Goal: Information Seeking & Learning: Find specific fact

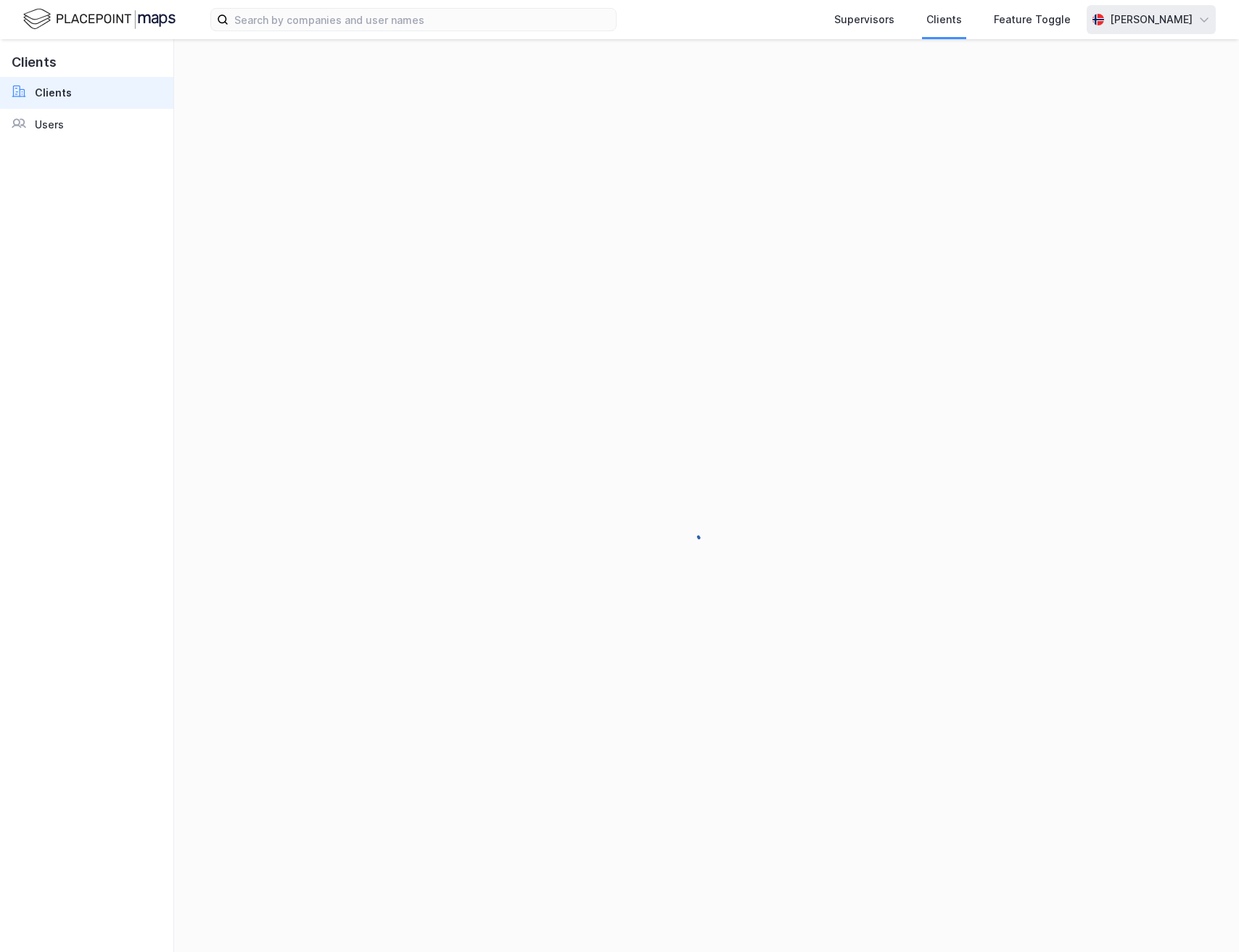
click at [1143, 19] on div "[PERSON_NAME]" at bounding box center [1151, 19] width 82 height 17
click at [1116, 85] on div "Logg ut" at bounding box center [1121, 89] width 189 height 35
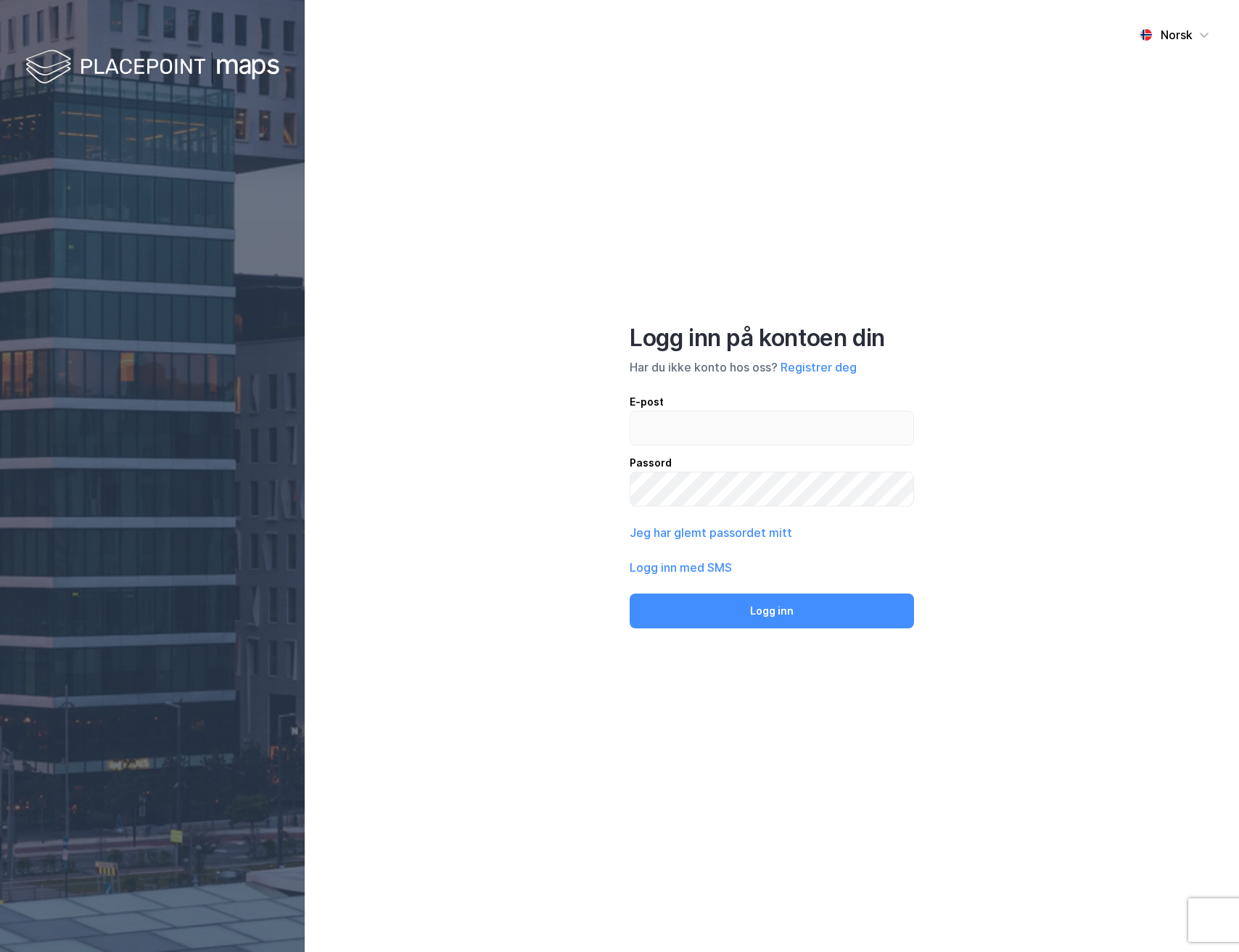
click at [683, 408] on div "E-post" at bounding box center [771, 401] width 284 height 17
click at [683, 411] on input "email" at bounding box center [772, 428] width 283 height 33
click at [684, 436] on input "email" at bounding box center [772, 428] width 283 height 33
type input "[PERSON_NAME][EMAIL_ADDRESS][DOMAIN_NAME]"
click at [791, 613] on button "Logg inn" at bounding box center [771, 611] width 284 height 35
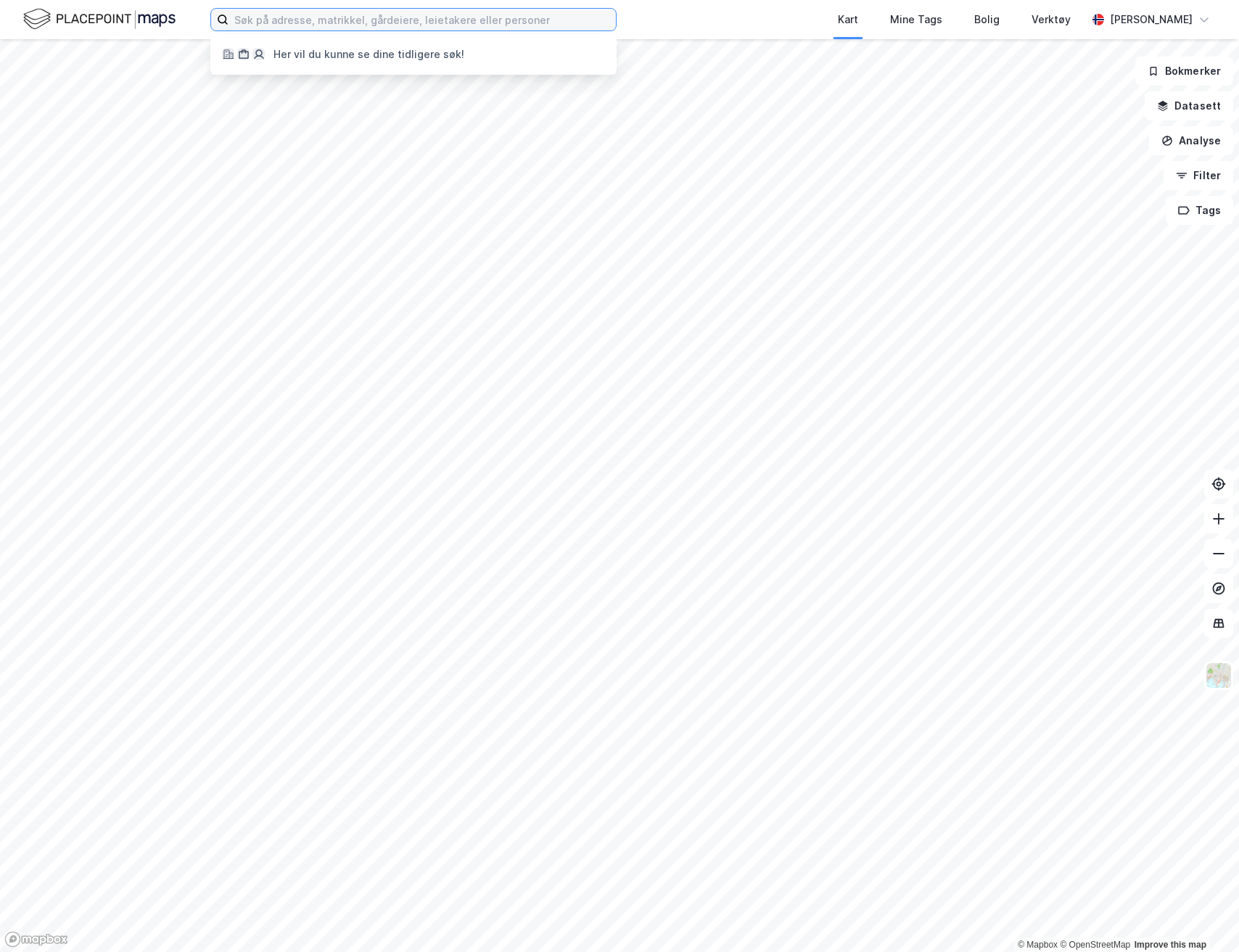
click at [387, 23] on input at bounding box center [422, 19] width 387 height 21
paste input "[PERSON_NAME]"
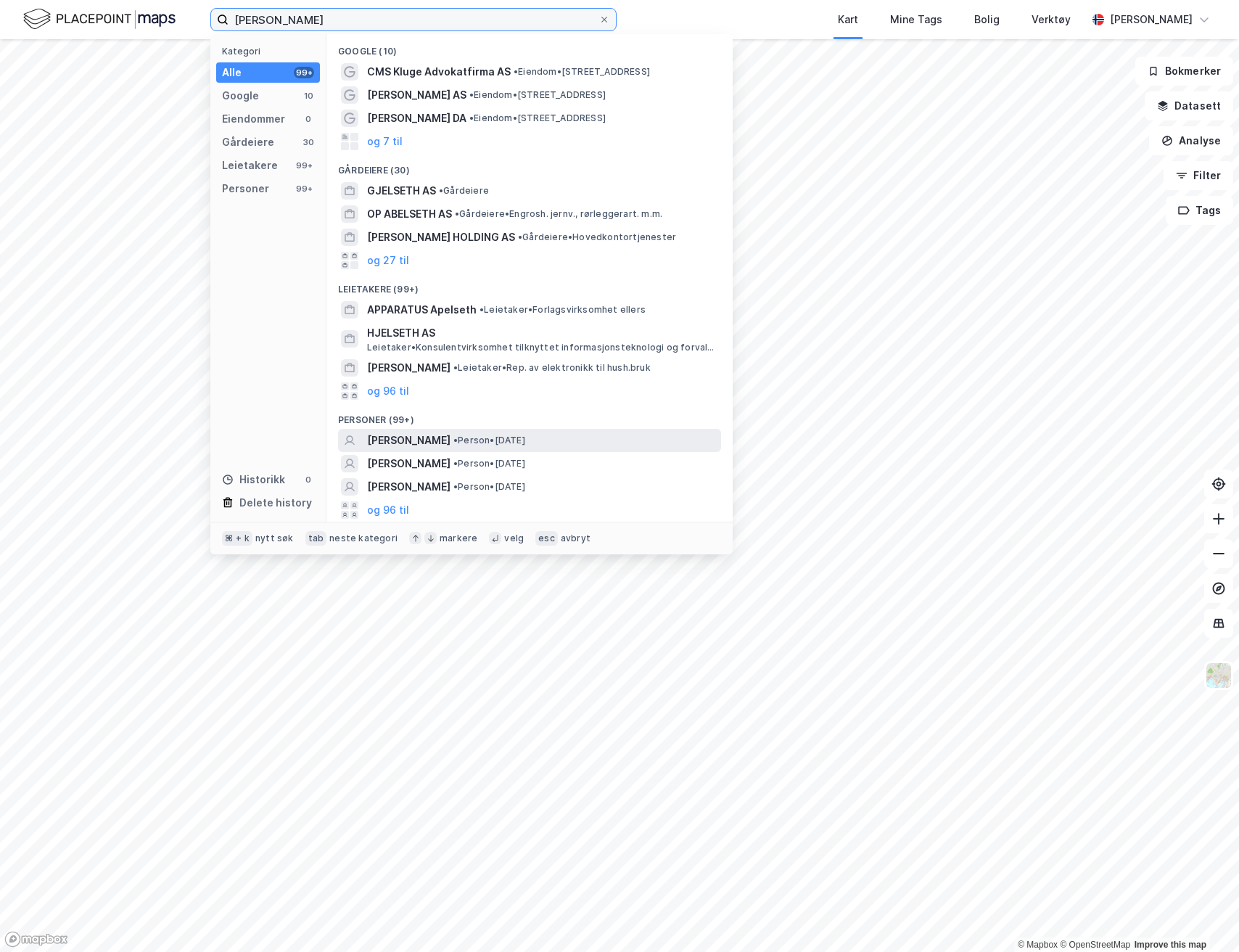
type input "[PERSON_NAME]"
click at [521, 439] on span "• Person • [DATE]" at bounding box center [490, 440] width 72 height 12
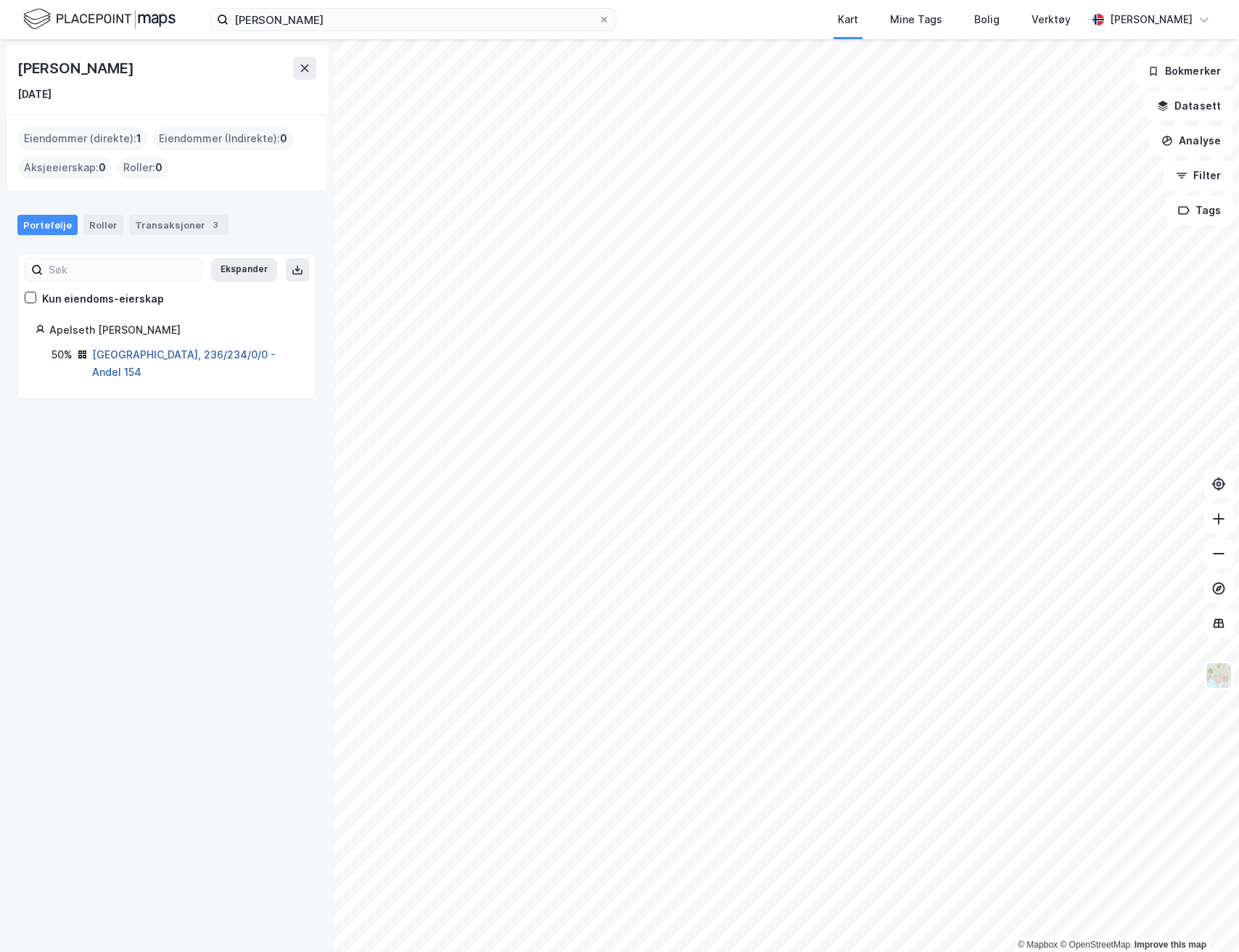
click at [143, 356] on link "[GEOGRAPHIC_DATA], 236/234/0/0 - Andel 154" at bounding box center [183, 363] width 183 height 30
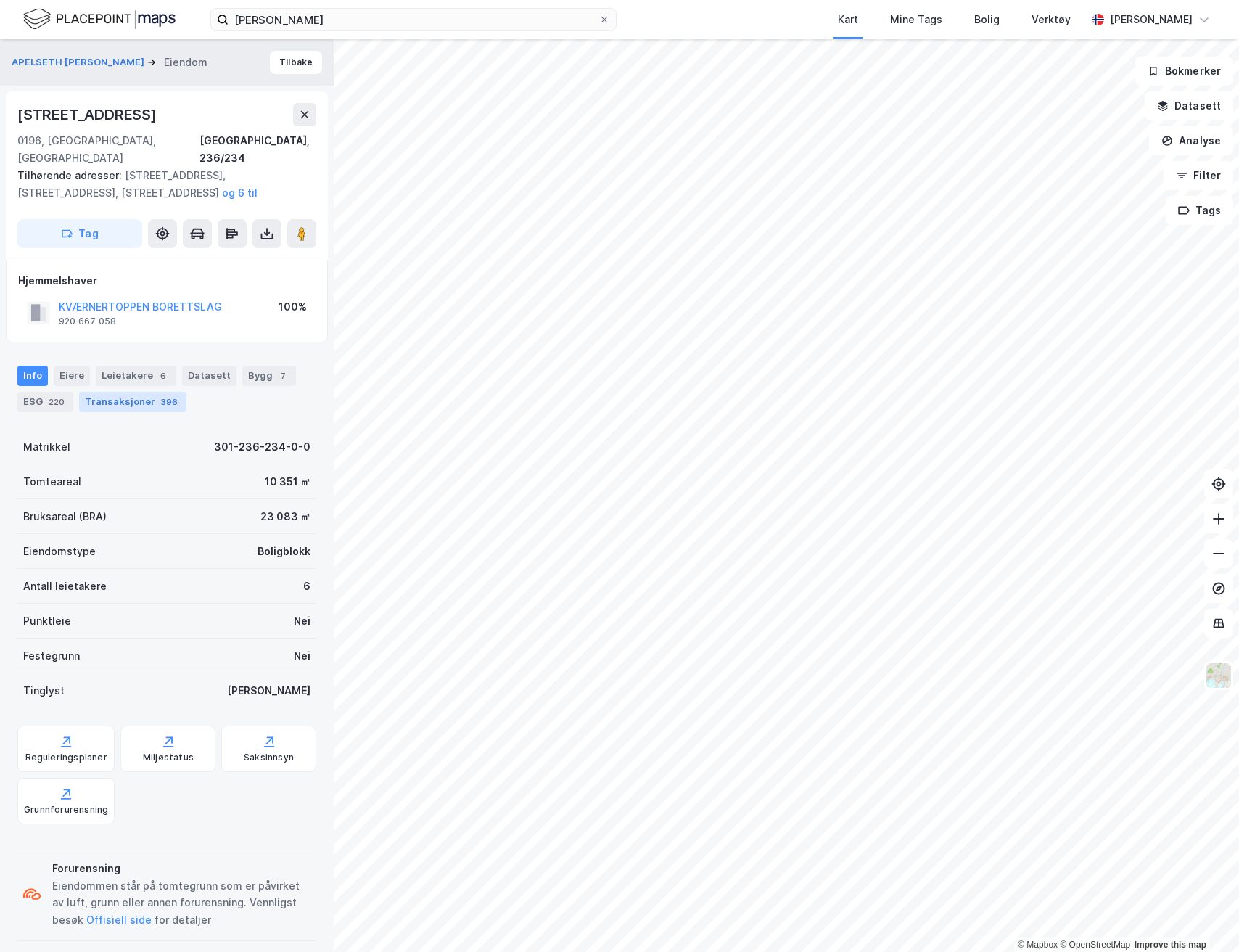
click at [132, 392] on div "Transaksjoner 396" at bounding box center [133, 401] width 108 height 20
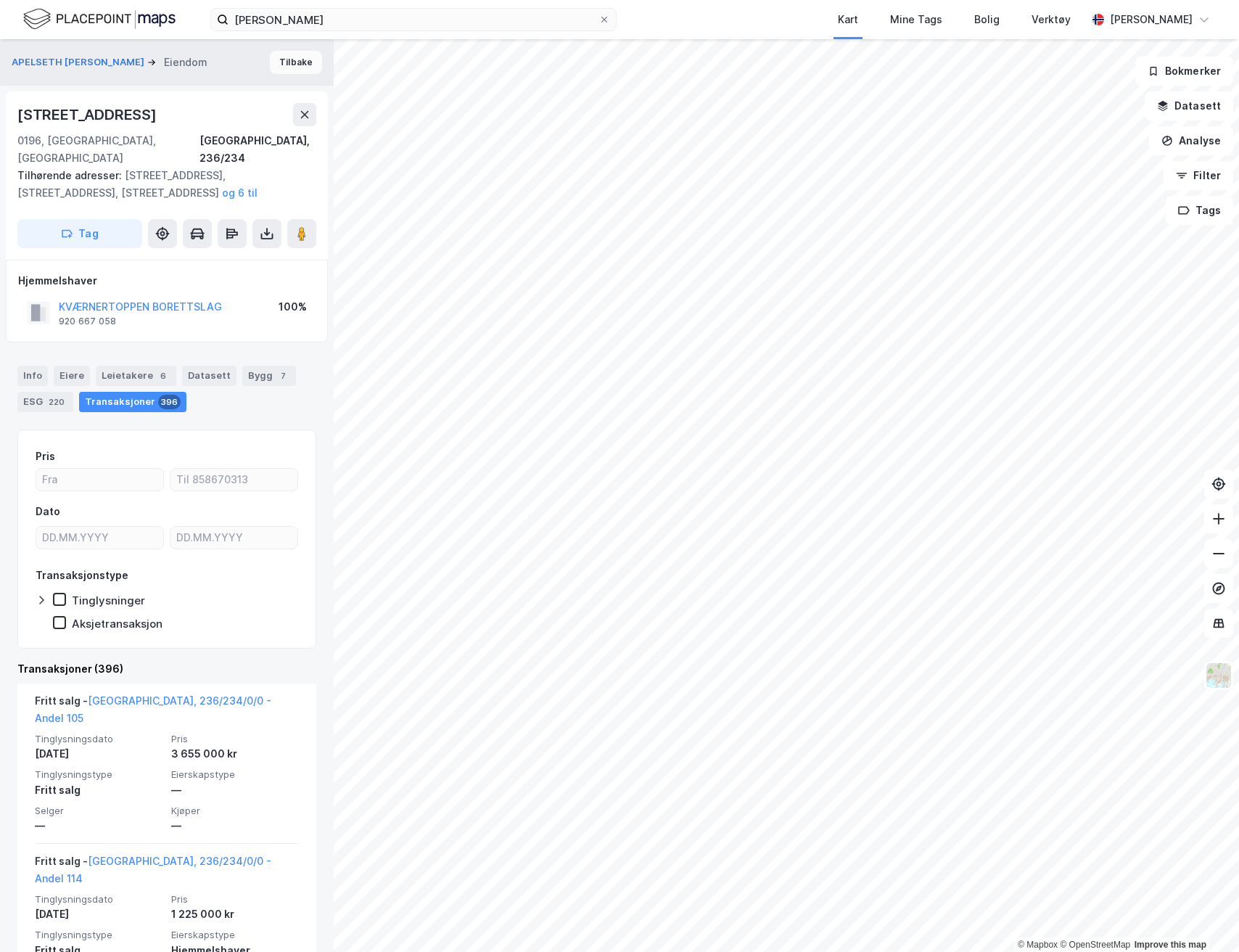
click at [294, 70] on button "Tilbake" at bounding box center [296, 62] width 52 height 23
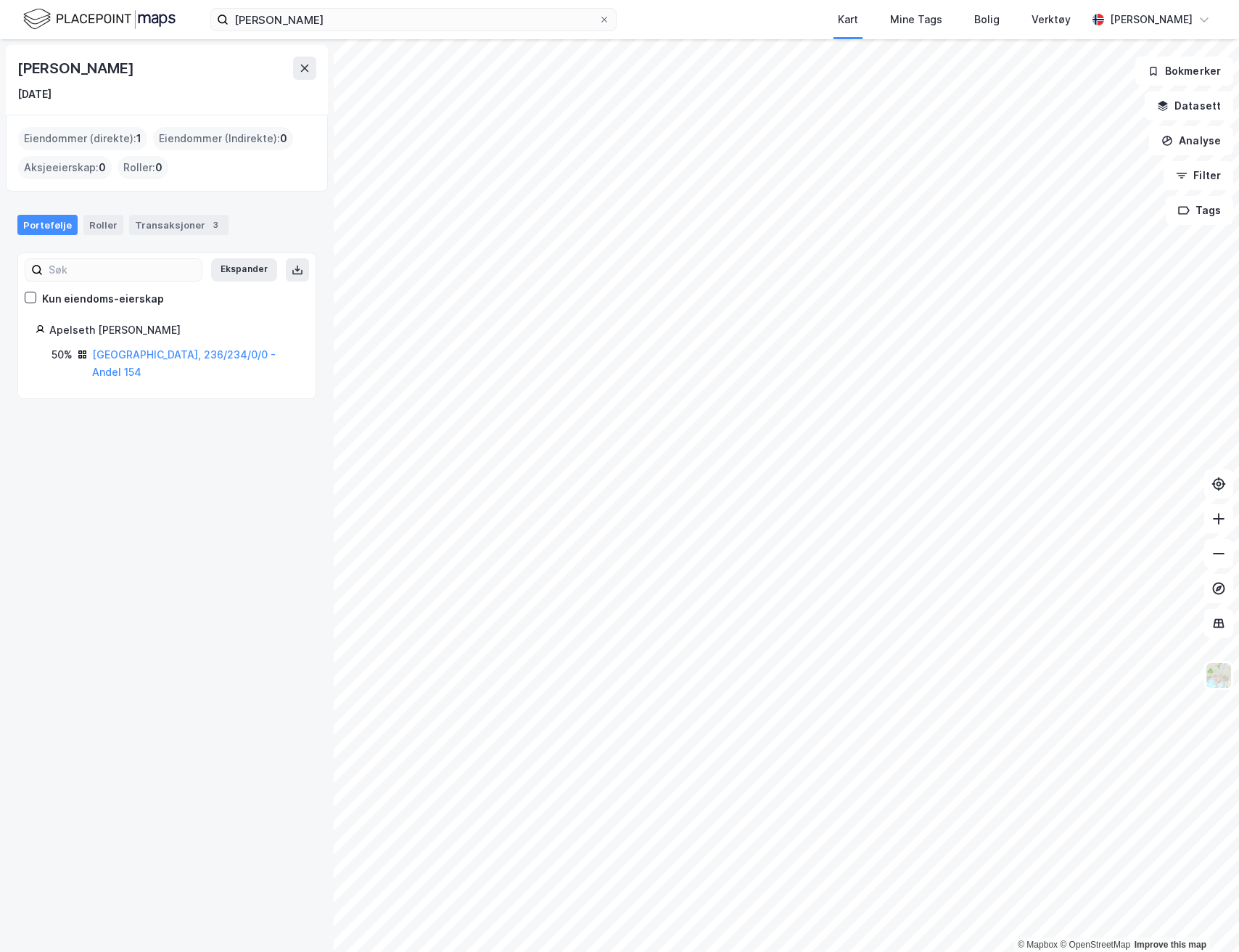
click at [185, 364] on div "Ekspander Kun eiendoms-eierskap Apelseth [PERSON_NAME] 50% [GEOGRAPHIC_DATA], 2…" at bounding box center [167, 325] width 299 height 146
click at [185, 358] on link "[GEOGRAPHIC_DATA], 236/234/0/0 - Andel 154" at bounding box center [183, 363] width 183 height 30
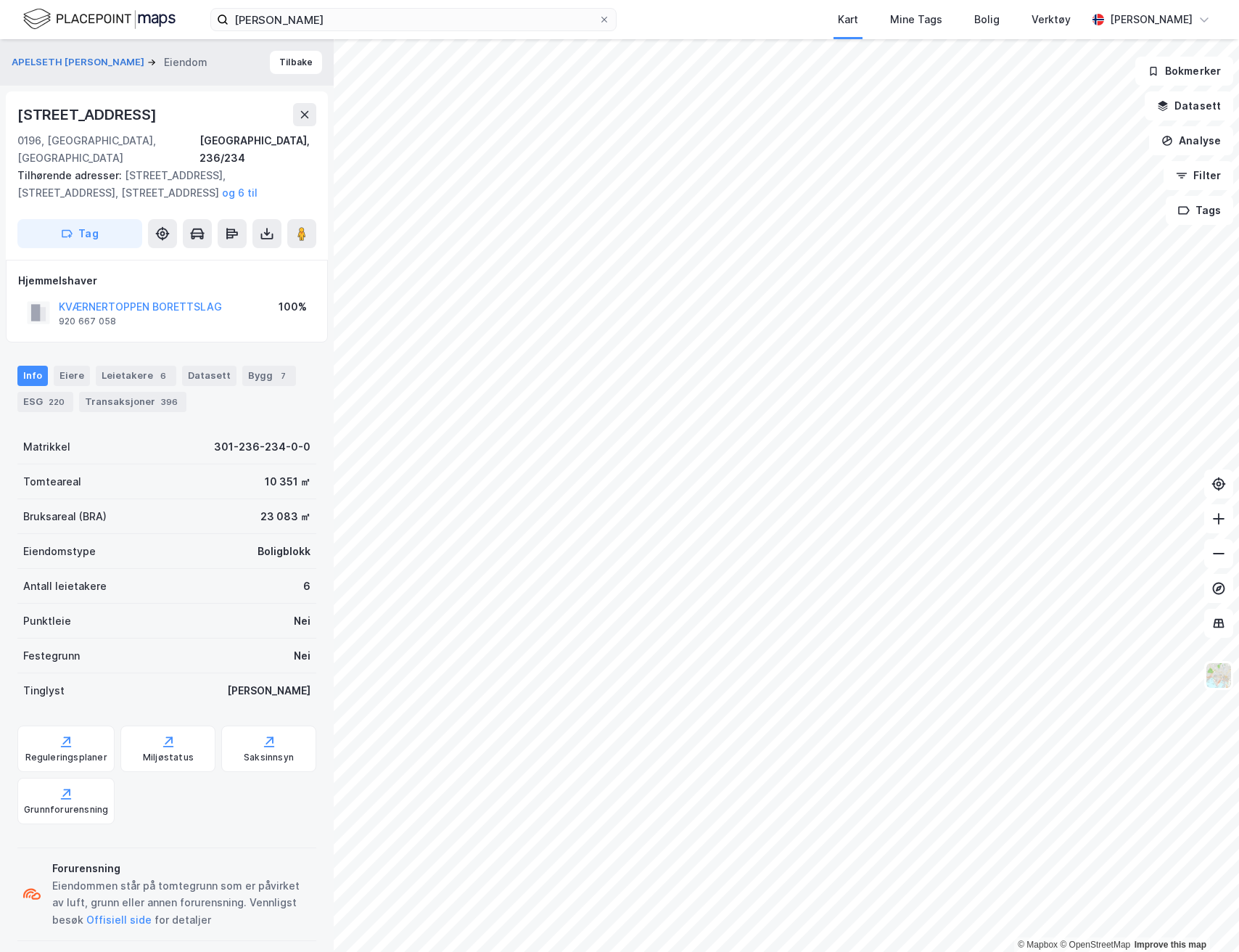
click at [76, 348] on div "Info [PERSON_NAME] 6 Datasett Bygg 7 ESG 220 Transaksjoner 396" at bounding box center [167, 383] width 334 height 70
click at [71, 370] on div "Info [PERSON_NAME] 6 Datasett Bygg 7 ESG 220 Transaksjoner 396" at bounding box center [167, 389] width 299 height 47
click at [71, 365] on div "Eiere" at bounding box center [71, 375] width 36 height 20
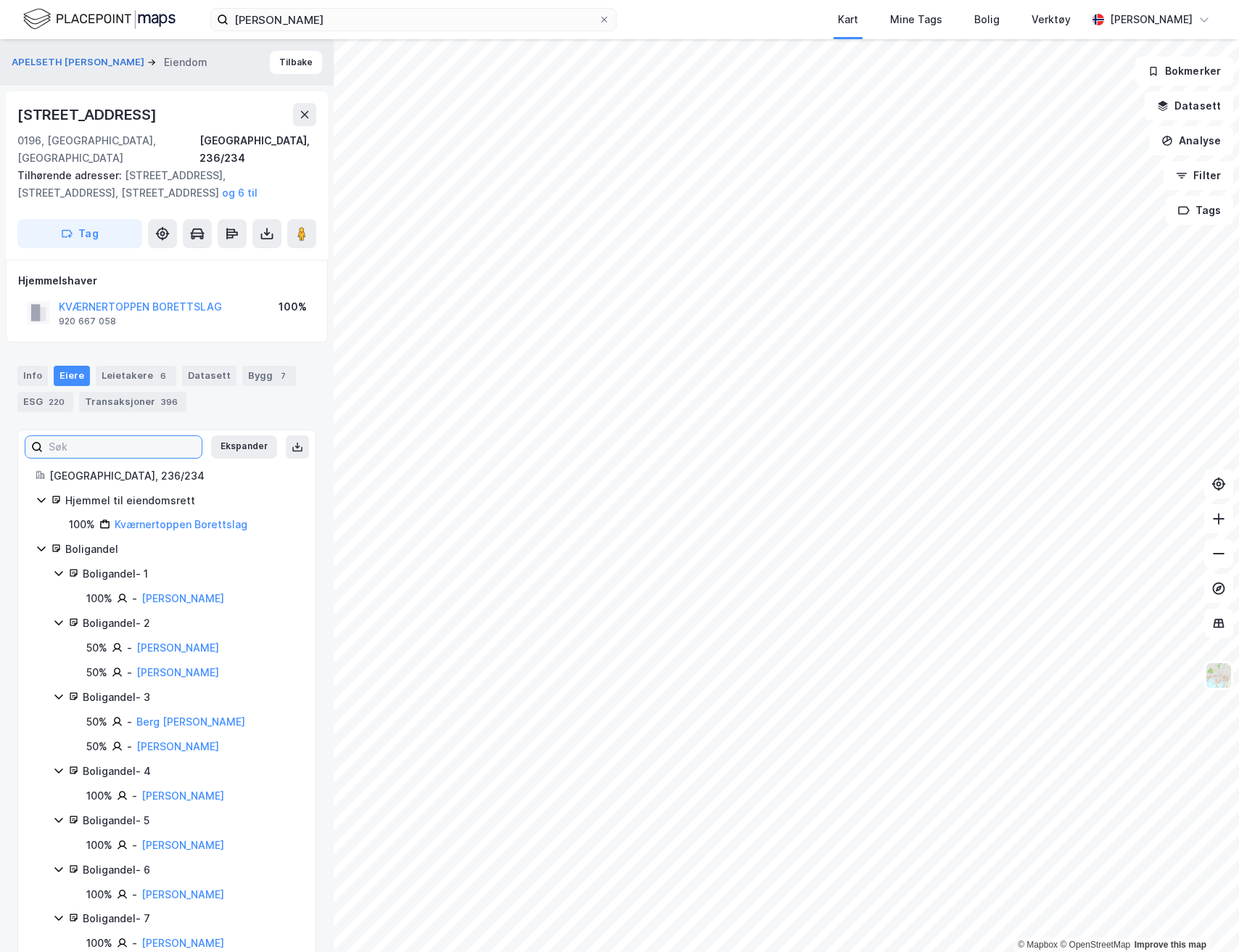
click at [145, 436] on input at bounding box center [122, 447] width 159 height 21
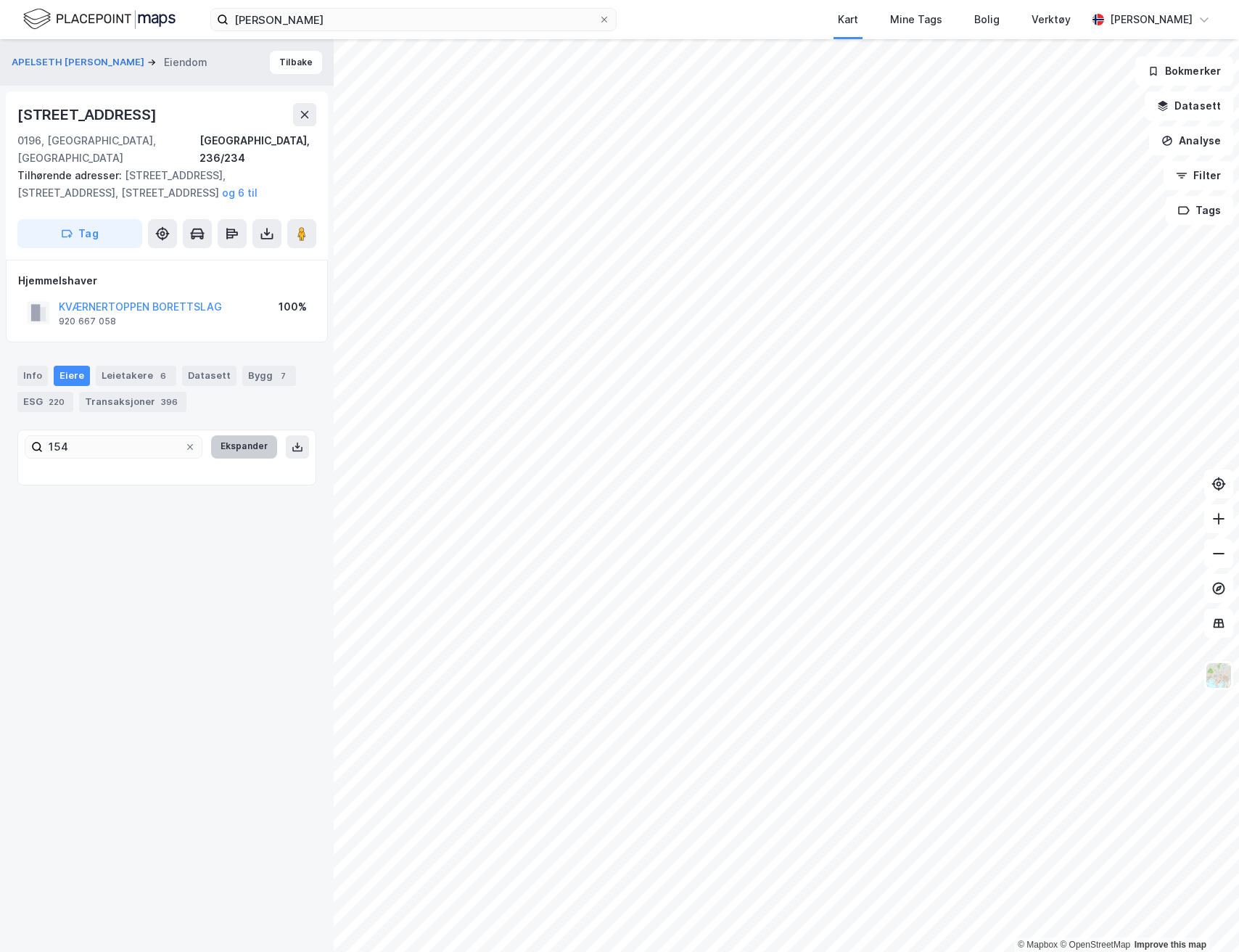
click at [225, 435] on button "Ekspander" at bounding box center [244, 447] width 66 height 23
click at [153, 436] on input "154" at bounding box center [119, 447] width 153 height 21
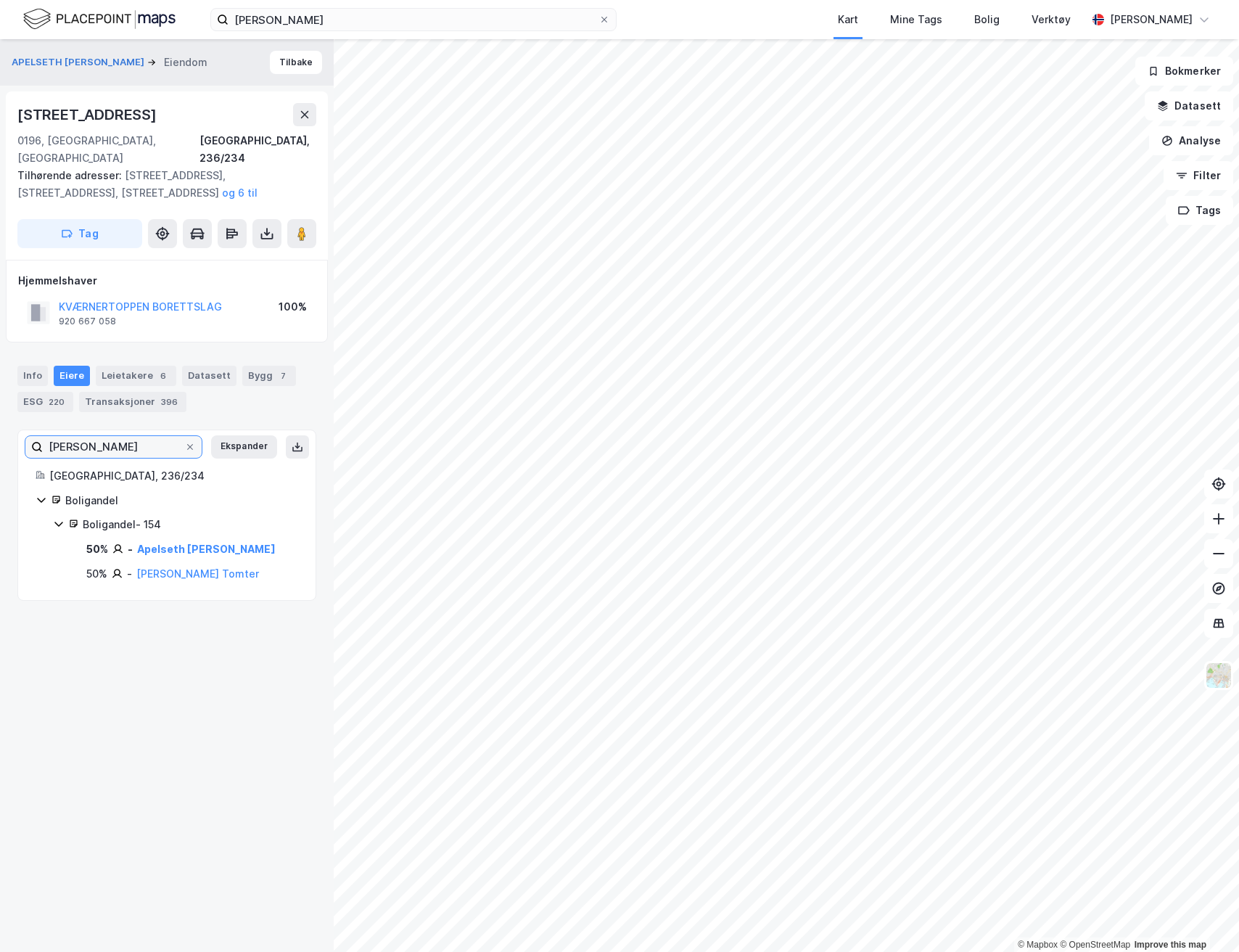
type input "[PERSON_NAME]"
click at [129, 516] on div "Boligandel - 154" at bounding box center [190, 524] width 215 height 17
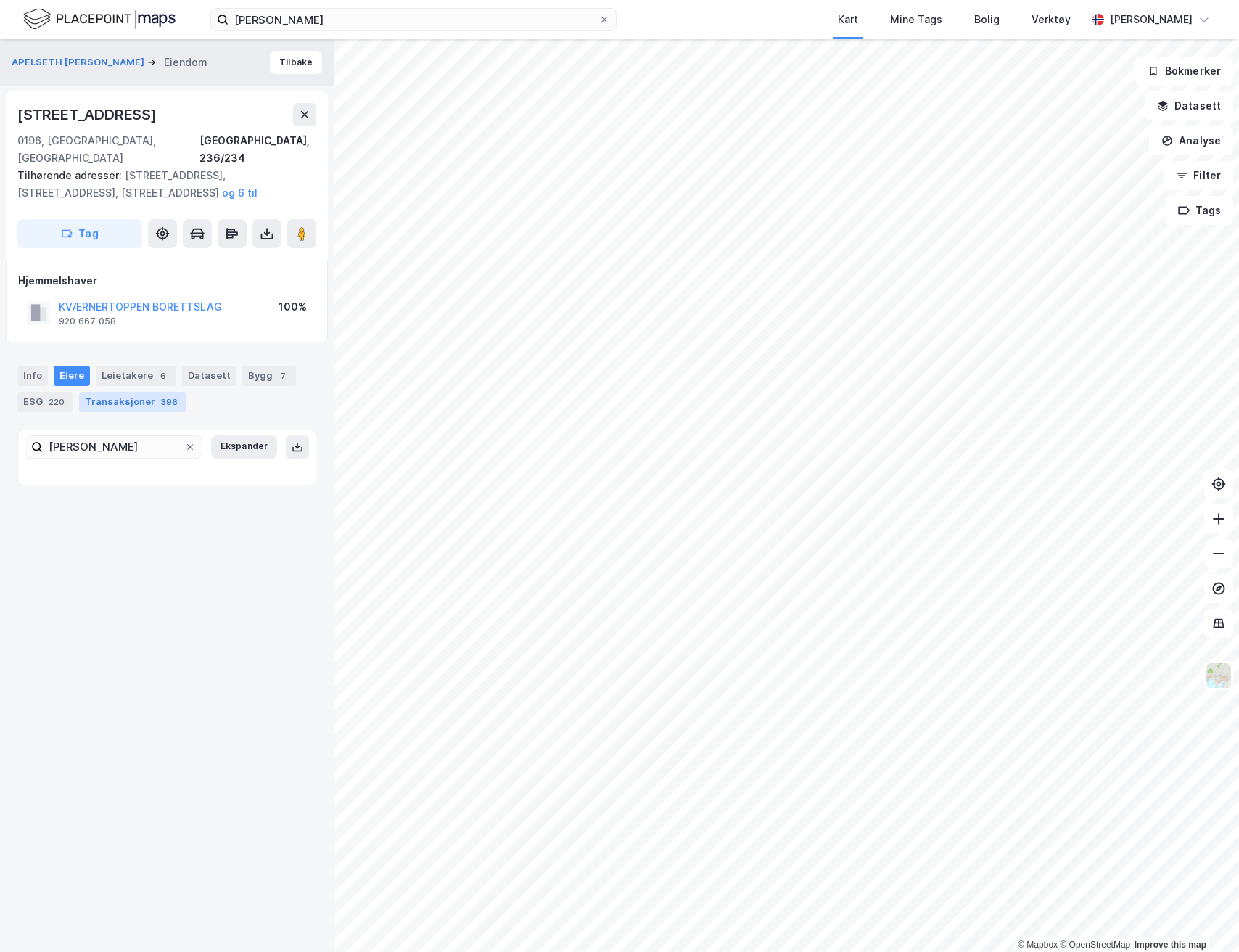
click at [163, 395] on div "396" at bounding box center [169, 401] width 22 height 15
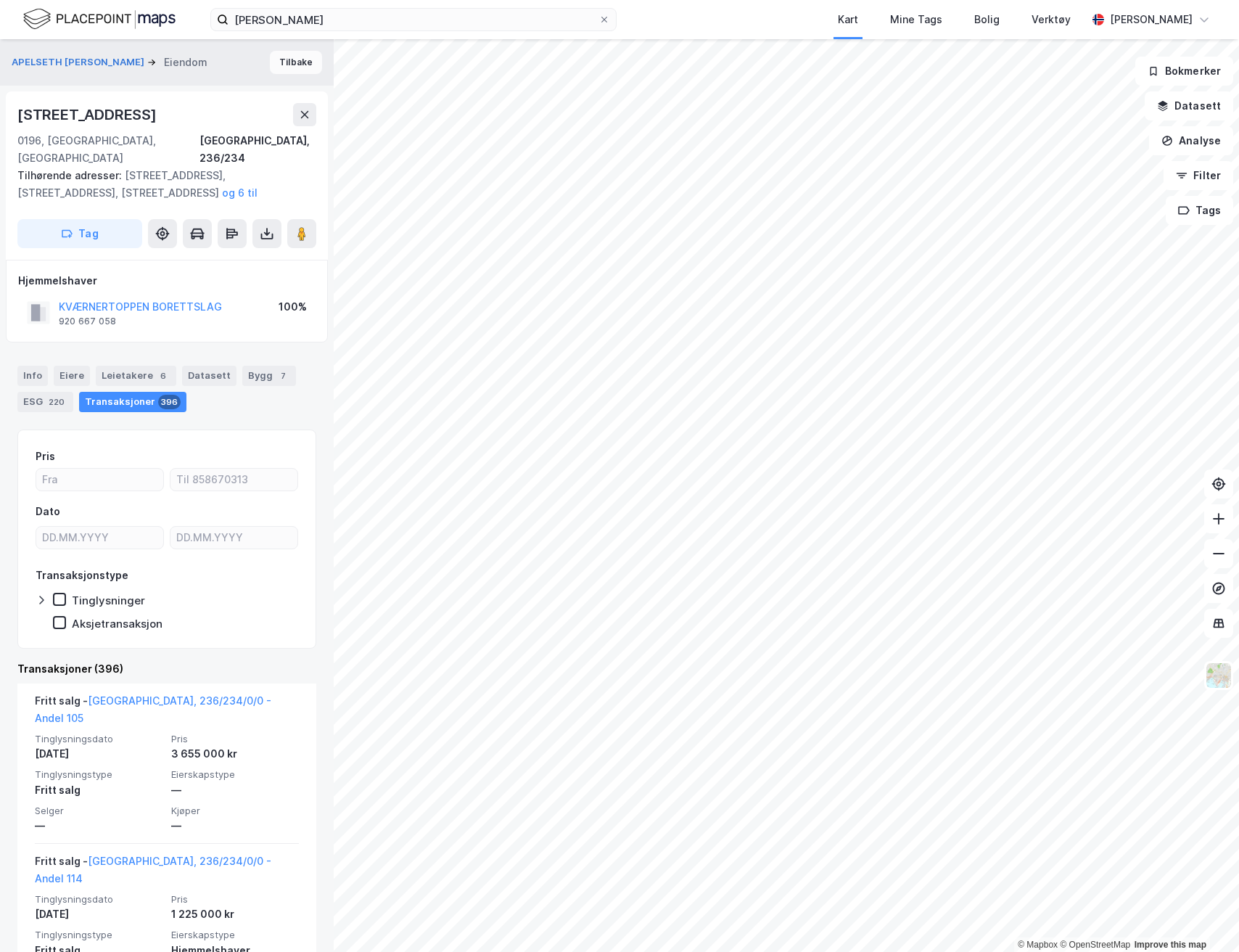
click at [300, 54] on button "Tilbake" at bounding box center [296, 62] width 52 height 23
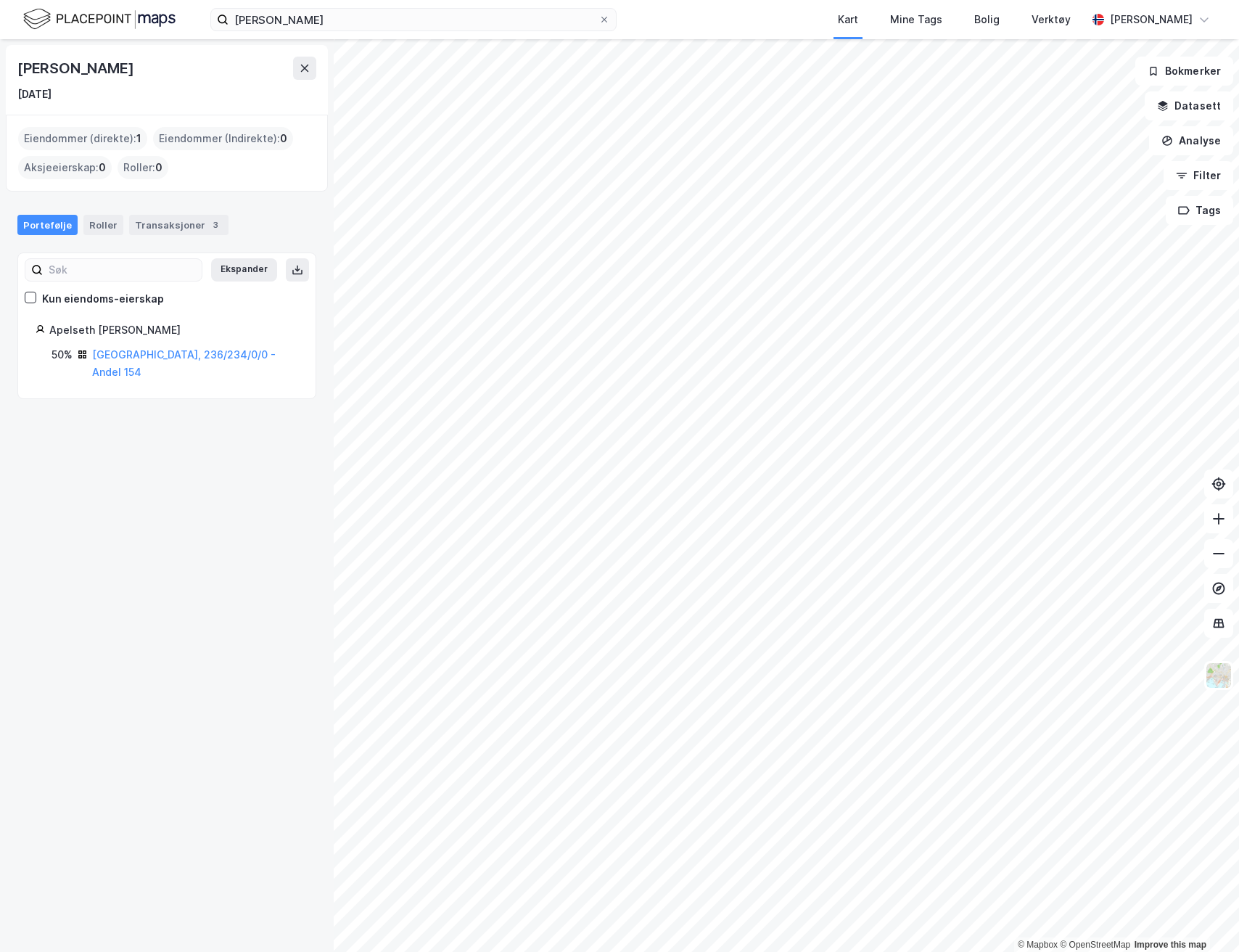
click at [306, 53] on div "[PERSON_NAME] [DATE]" at bounding box center [167, 79] width 322 height 70
click at [306, 72] on icon at bounding box center [304, 68] width 12 height 12
